Goal: Find specific page/section: Find specific page/section

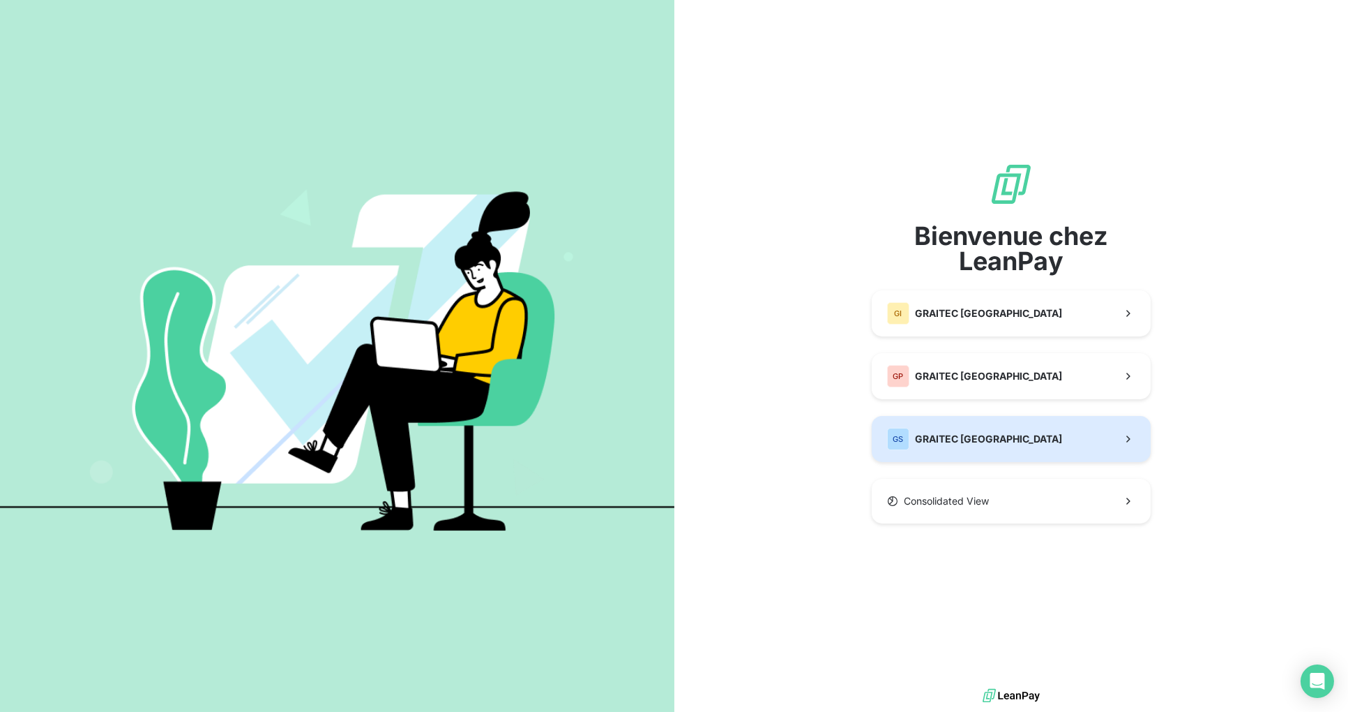
click at [966, 446] on div "GS GRAITEC [GEOGRAPHIC_DATA]" at bounding box center [974, 439] width 175 height 22
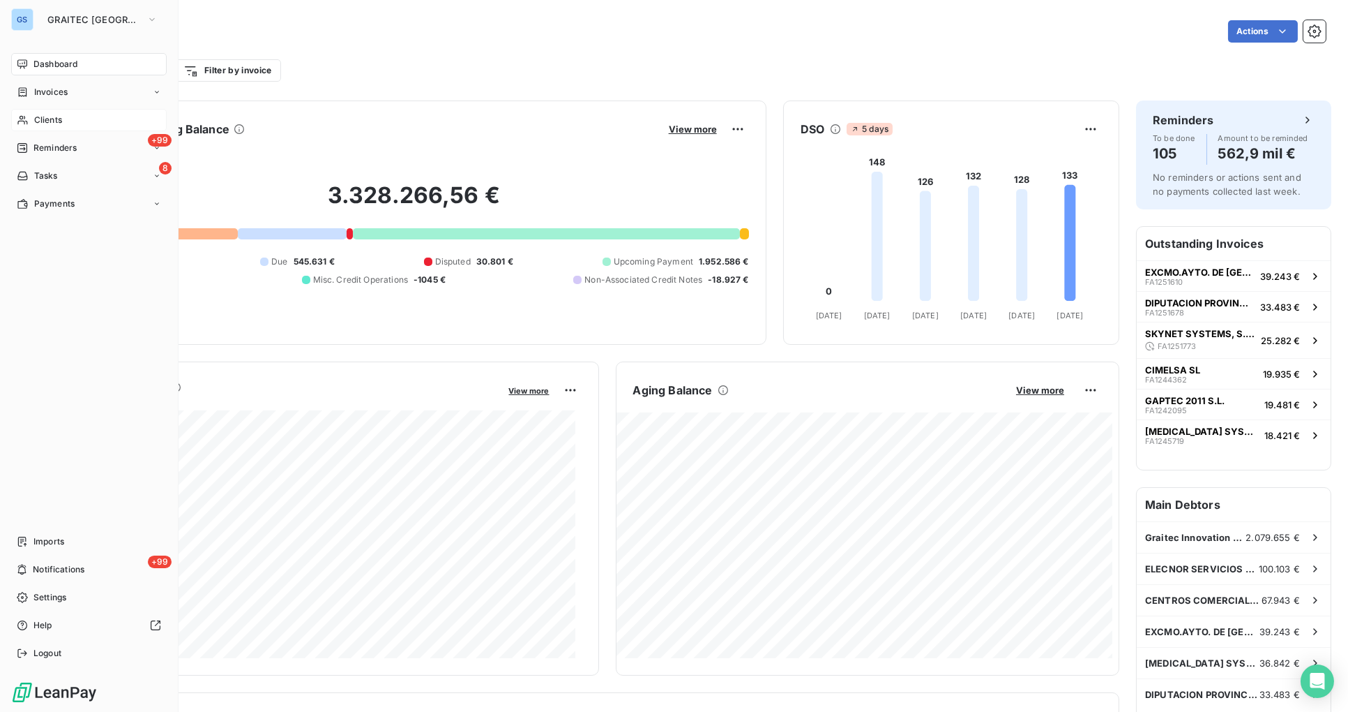
click at [56, 126] on span "Clients" at bounding box center [48, 120] width 28 height 13
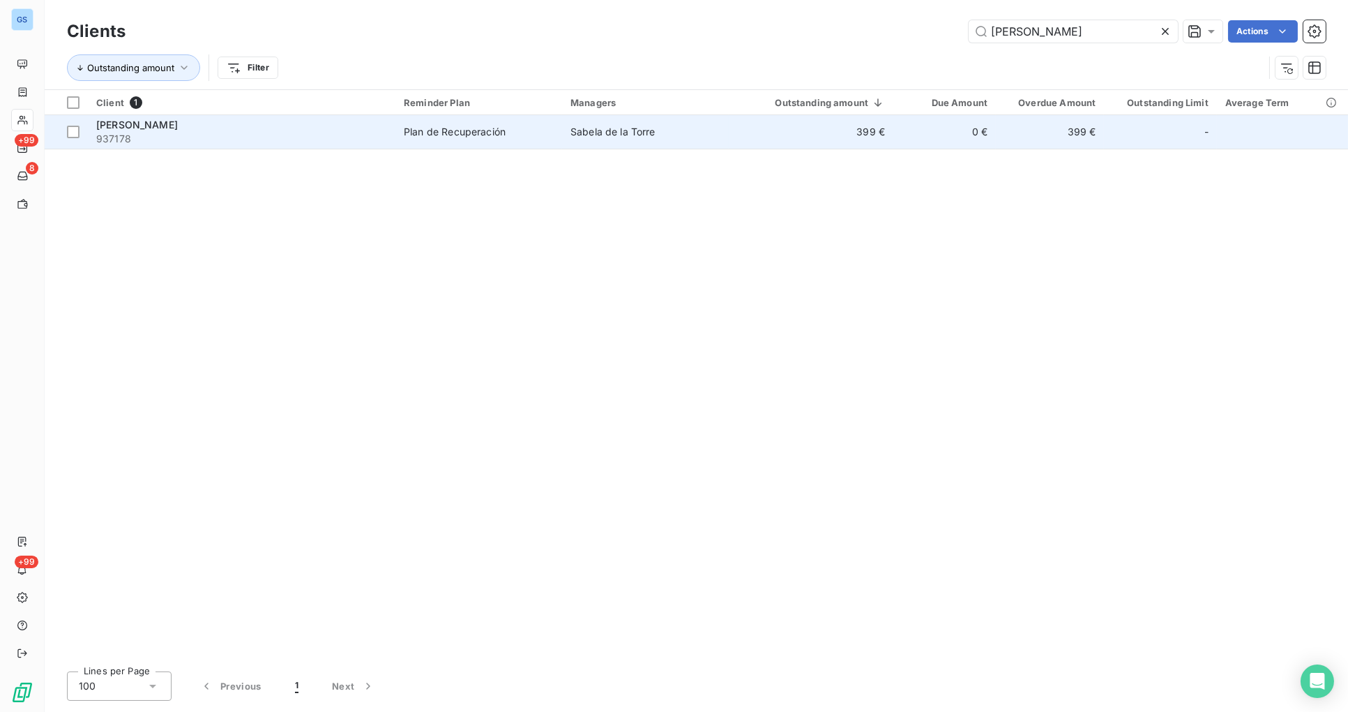
type input "[PERSON_NAME]"
click at [239, 130] on div "[PERSON_NAME]" at bounding box center [241, 125] width 291 height 14
